Goal: Navigation & Orientation: Understand site structure

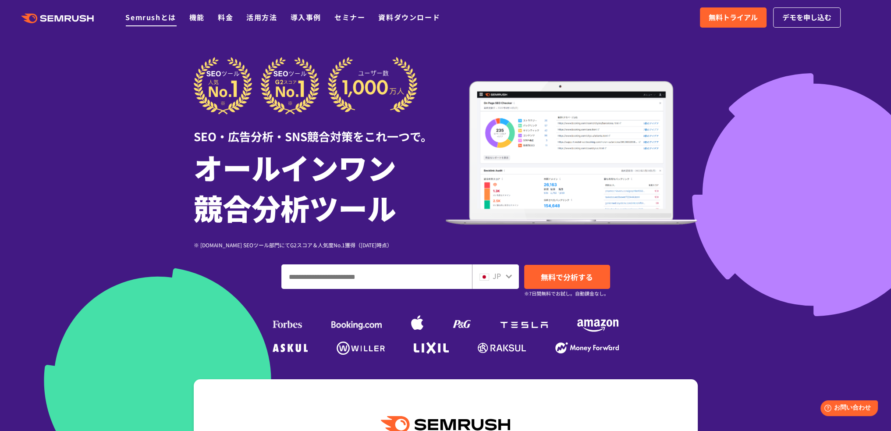
click at [170, 20] on link "Semrushとは" at bounding box center [150, 17] width 50 height 11
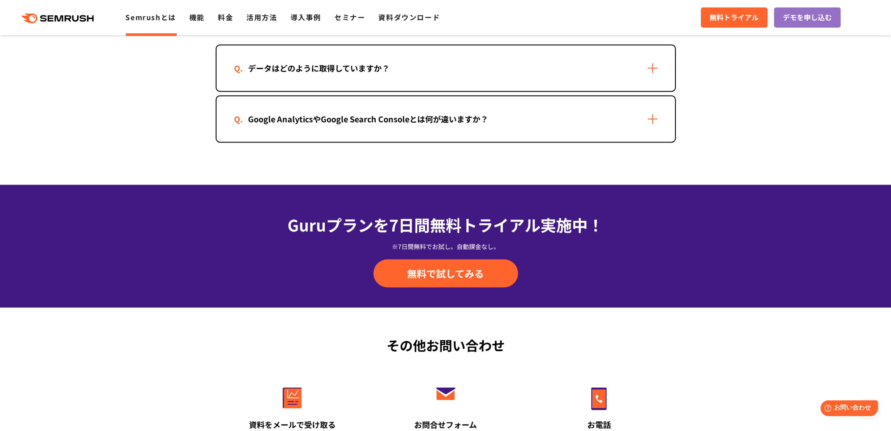
scroll to position [2026, 0]
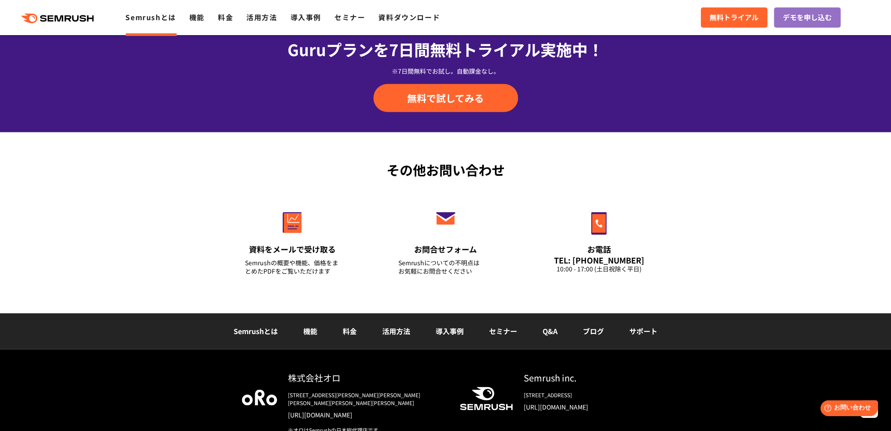
click at [314, 331] on link "機能" at bounding box center [310, 330] width 14 height 11
